Goal: Information Seeking & Learning: Learn about a topic

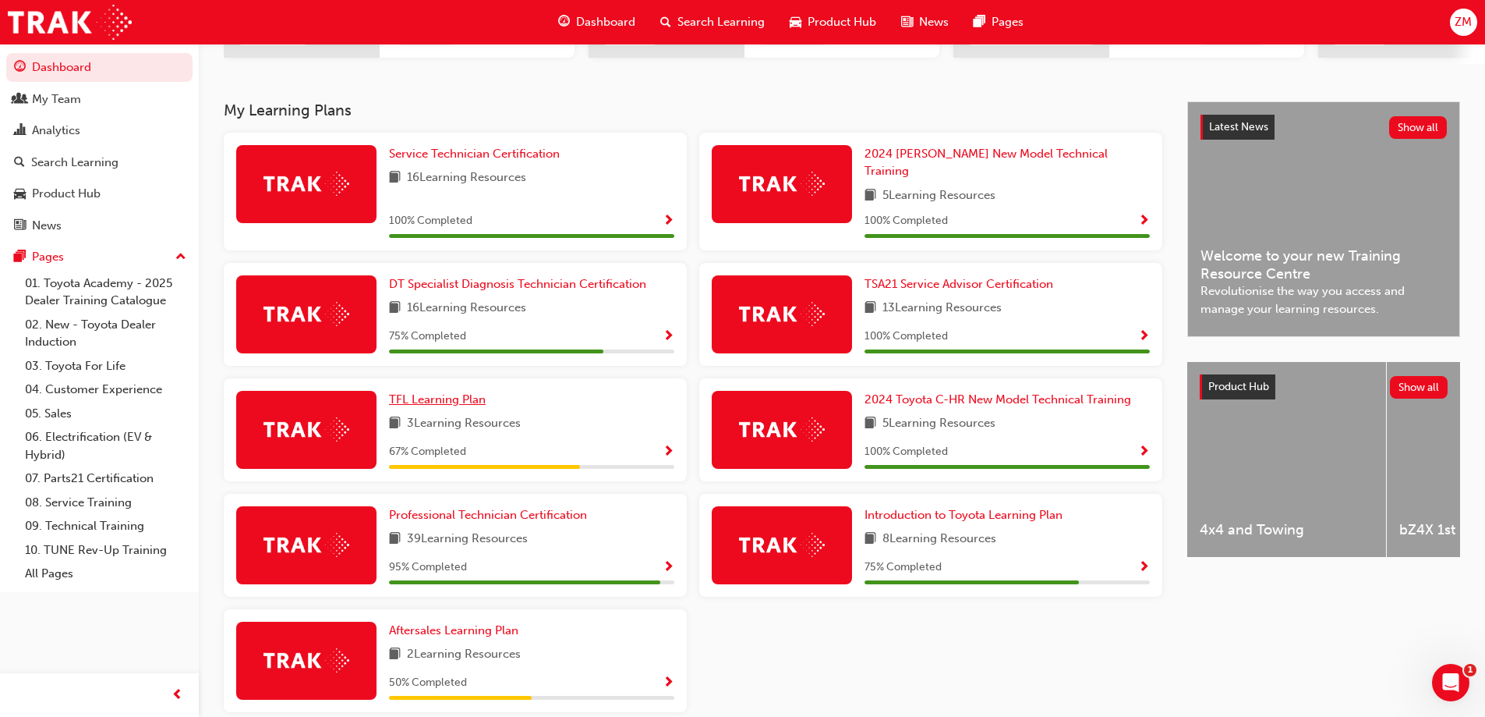
scroll to position [296, 0]
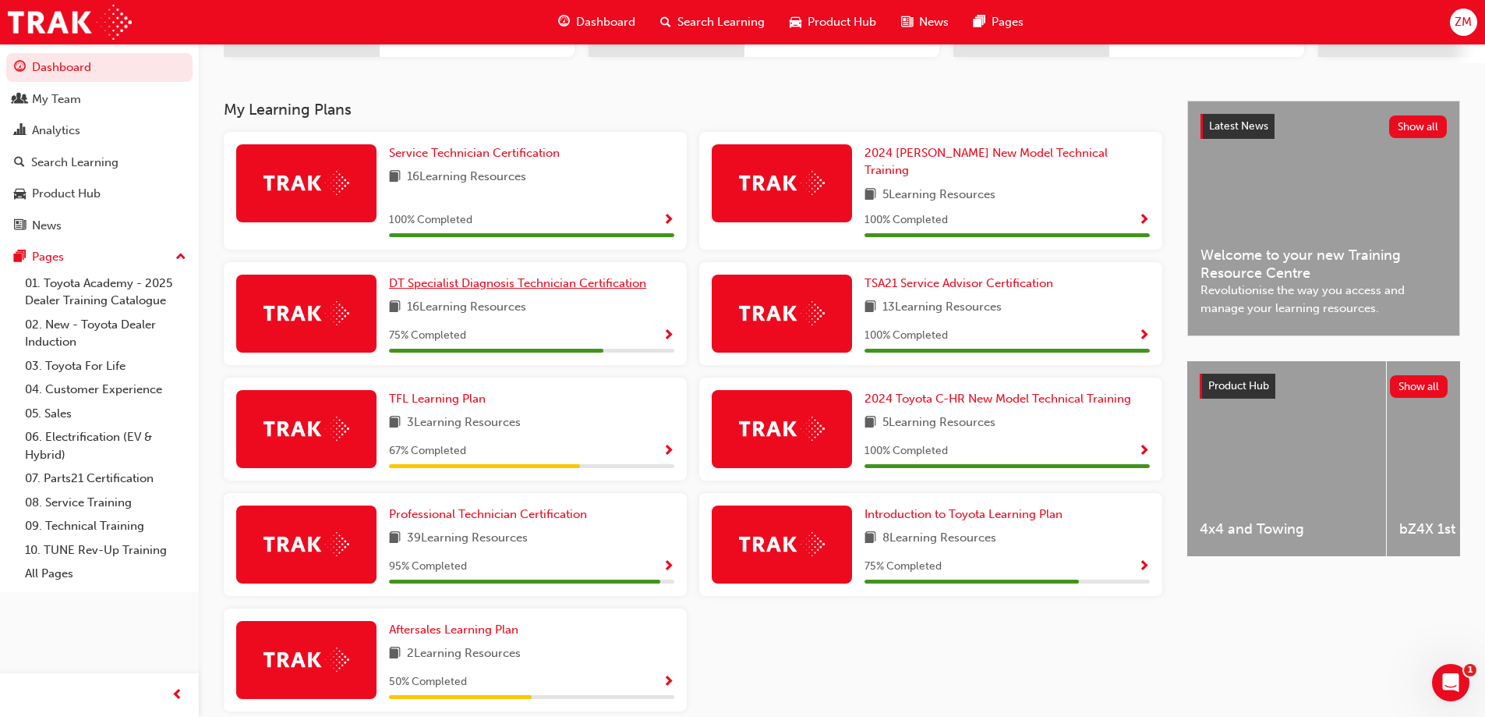
click at [461, 278] on span "DT Specialist Diagnosis Technician Certification" at bounding box center [517, 283] width 257 height 14
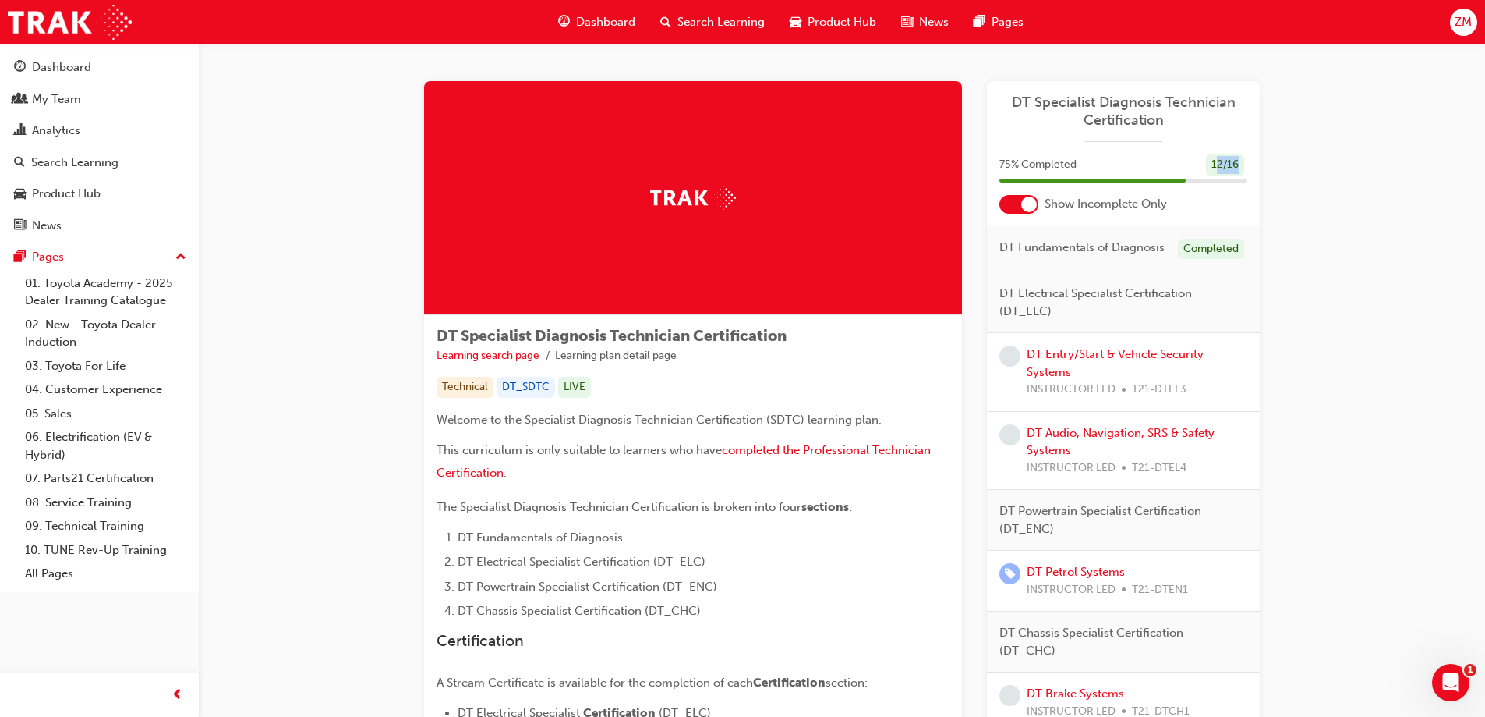
drag, startPoint x: 1216, startPoint y: 157, endPoint x: 1244, endPoint y: 163, distance: 29.5
click at [1244, 163] on div "75 % Completed 12 / 16" at bounding box center [1124, 164] width 248 height 21
click at [1262, 203] on div "DT Specialist Diagnosis Technician Certification Learning search page Learning …" at bounding box center [842, 487] width 886 height 813
